Goal: Information Seeking & Learning: Learn about a topic

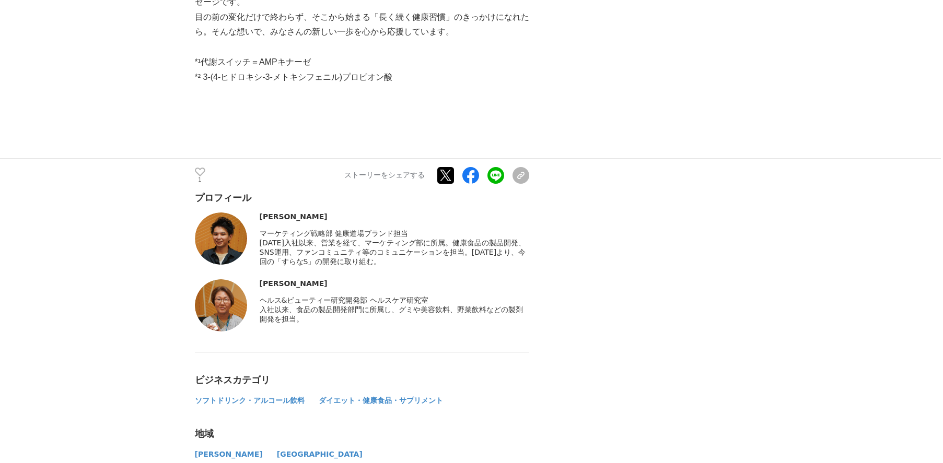
scroll to position [4314, 0]
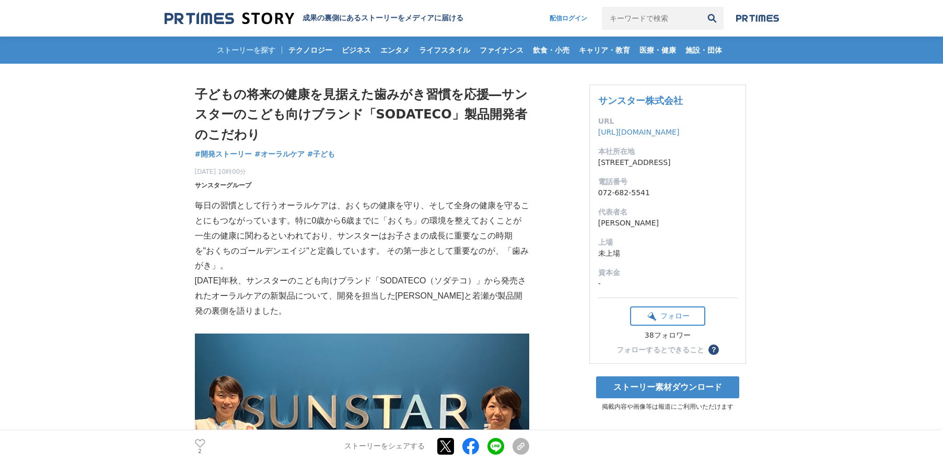
click at [234, 183] on span "サンスターグループ" at bounding box center [223, 185] width 56 height 9
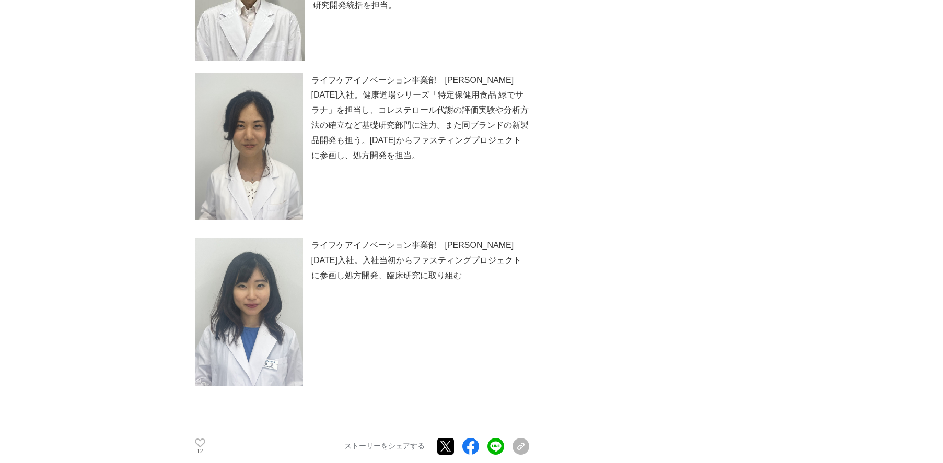
scroll to position [3993, 0]
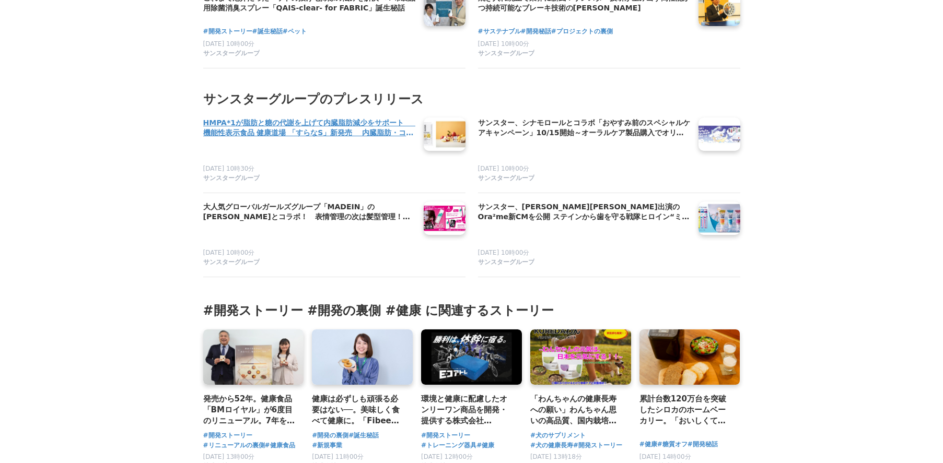
scroll to position [5023, 0]
